Goal: Information Seeking & Learning: Find contact information

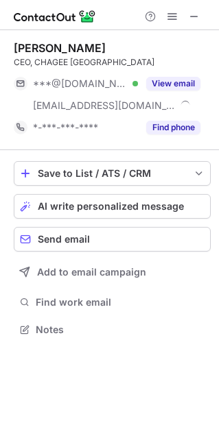
scroll to position [320, 218]
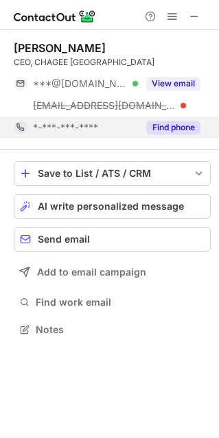
click at [168, 120] on div "Find phone" at bounding box center [169, 128] width 62 height 22
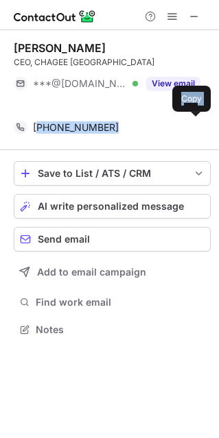
scroll to position [298, 218]
drag, startPoint x: 40, startPoint y: 128, endPoint x: 136, endPoint y: 127, distance: 95.3
click at [137, 127] on div "[PERSON_NAME] CEO, CHAGEE VIETNAM ***@[DOMAIN_NAME] Verified [EMAIL_ADDRESS][DO…" at bounding box center [109, 190] width 219 height 320
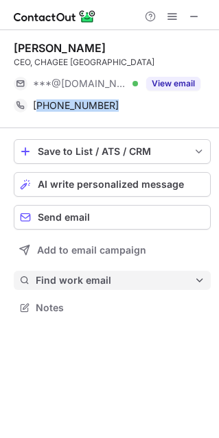
copy div "84908775323 Copy"
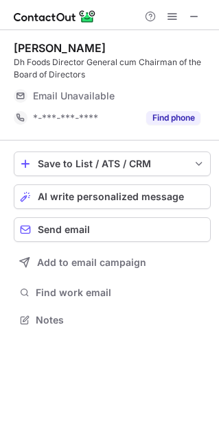
scroll to position [310, 218]
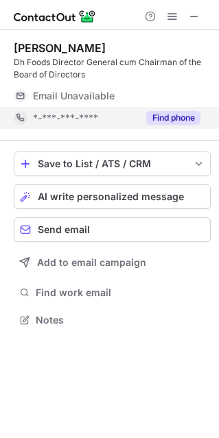
click at [177, 117] on button "Find phone" at bounding box center [173, 118] width 54 height 14
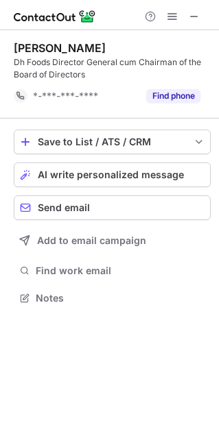
scroll to position [7, 7]
